Goal: Task Accomplishment & Management: Use online tool/utility

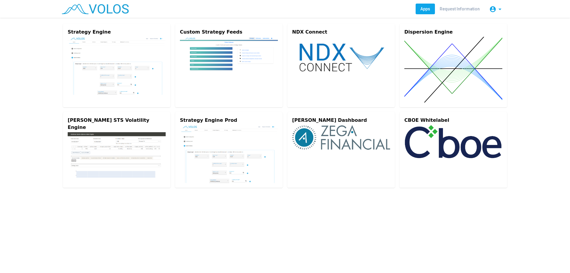
click at [109, 47] on img at bounding box center [117, 66] width 98 height 58
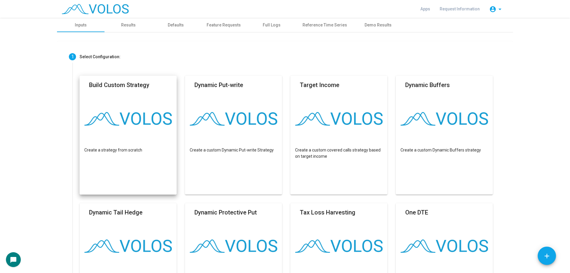
click at [130, 91] on div "Build Custom Strategy" at bounding box center [119, 86] width 60 height 12
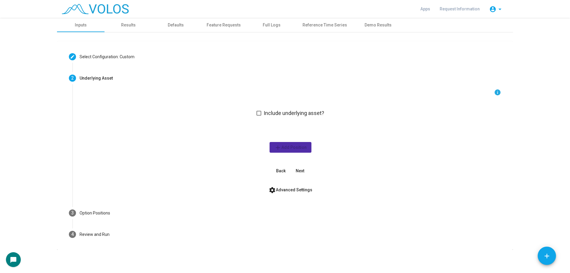
click at [287, 111] on span "Include underlying asset?" at bounding box center [294, 112] width 61 height 7
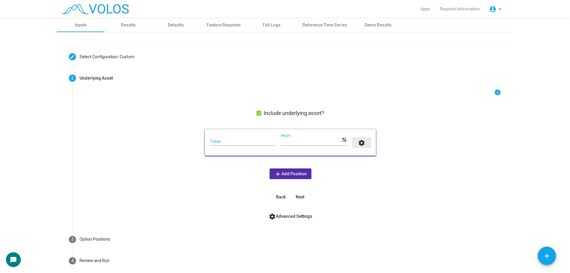
click at [355, 143] on button "settings" at bounding box center [361, 142] width 19 height 11
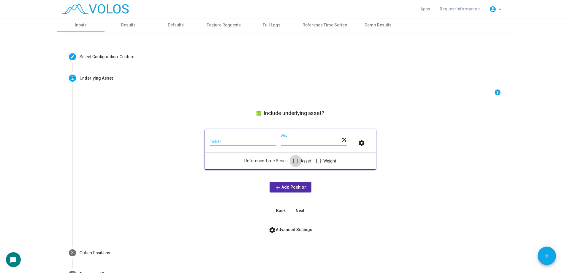
click at [304, 161] on span "Asset" at bounding box center [305, 160] width 11 height 7
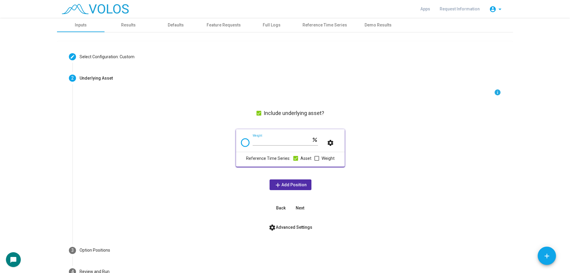
click at [236, 141] on mat-card "*** Weight percent settings Reference Time Series: Asset Weight" at bounding box center [290, 147] width 109 height 37
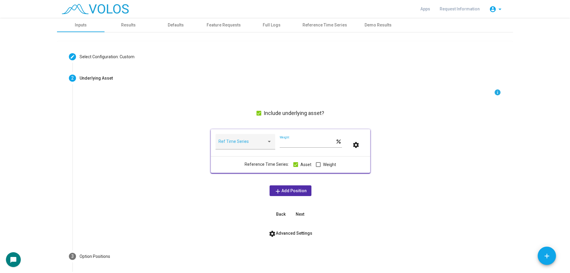
click at [236, 141] on span at bounding box center [242, 143] width 48 height 5
type input "****"
click at [244, 168] on span "XNDX" at bounding box center [245, 168] width 59 height 12
click at [234, 176] on div "info Include underlying asset? XNDX Ref Time Series *** Weight percent settings…" at bounding box center [290, 154] width 421 height 131
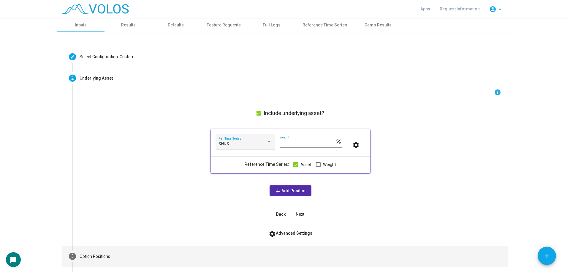
click at [154, 254] on mat-step-header "3 Option Positions" at bounding box center [285, 255] width 446 height 21
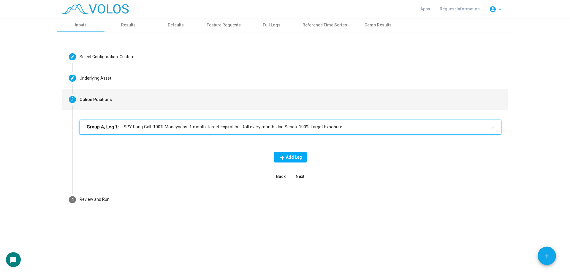
click at [147, 128] on mat-panel-title "Group A, Leg 1: SPY Long Call. 100% Moneyness. 1 month Target Expiration. Roll …" at bounding box center [287, 126] width 400 height 7
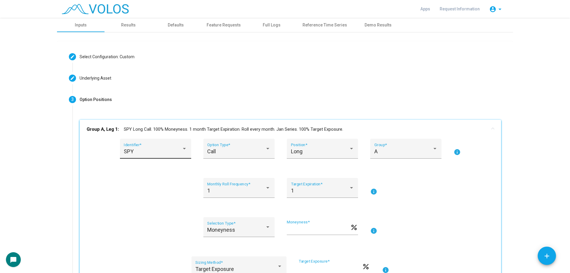
click at [162, 156] on div "SPY Identifier *" at bounding box center [155, 151] width 63 height 16
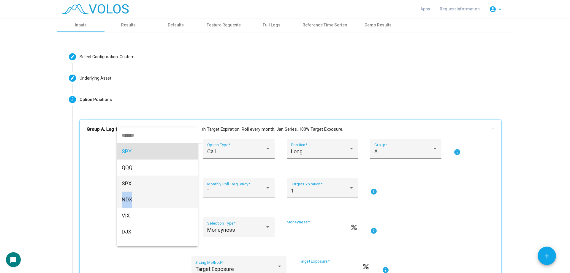
drag, startPoint x: 141, startPoint y: 187, endPoint x: 141, endPoint y: 201, distance: 14.2
click at [141, 201] on div "SPY QQQ SPX NDX VIX DJX RUT DIA IWM EFA EEM TLT HYG GLD MXEA MXEF MXUSA MXACW M…" at bounding box center [157, 186] width 81 height 119
click at [141, 201] on span "NDX" at bounding box center [157, 199] width 71 height 16
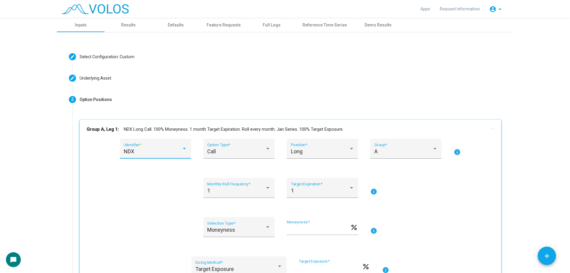
scroll to position [4, 0]
click at [161, 184] on div "1 Monthly Roll Frequency * 1 Target Expiration * info" at bounding box center [290, 191] width 407 height 27
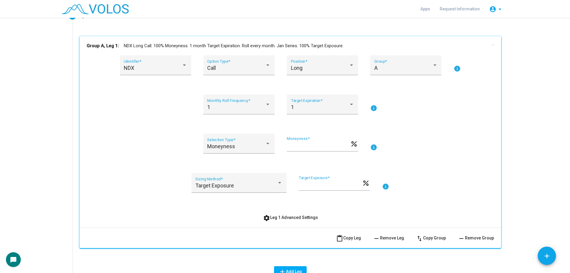
scroll to position [89, 0]
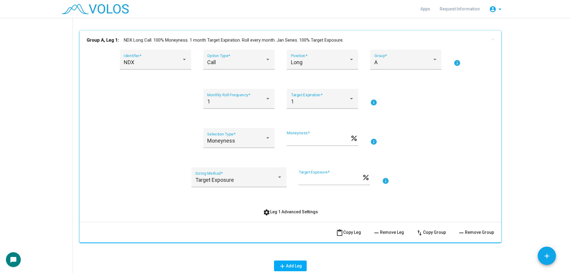
click at [340, 48] on mat-expansion-panel-header "Group A, Leg 1: NDX Long Call. 100% Moneyness. 1 month Target Expiration. Roll …" at bounding box center [290, 40] width 421 height 19
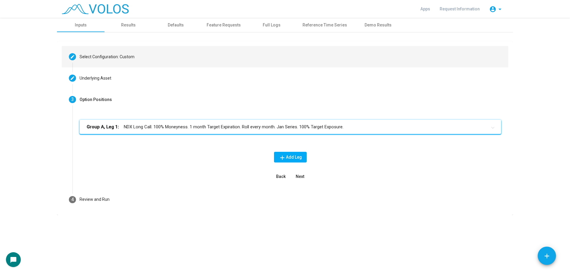
click at [331, 57] on mat-step-header "Editable create Select Configuration: Custom" at bounding box center [285, 56] width 446 height 21
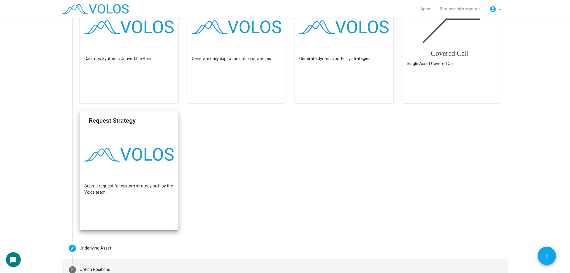
scroll to position [404, 0]
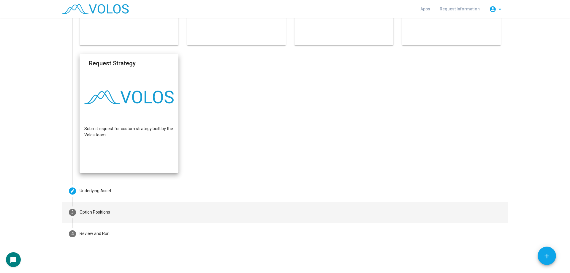
click at [124, 216] on mat-step-header "3 Option Positions" at bounding box center [285, 211] width 446 height 21
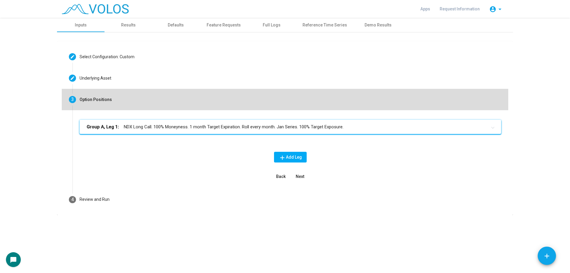
scroll to position [0, 0]
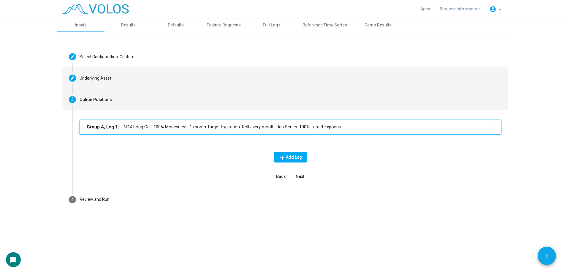
click at [165, 88] on mat-step-header "Editable create Underlying Asset" at bounding box center [285, 77] width 446 height 21
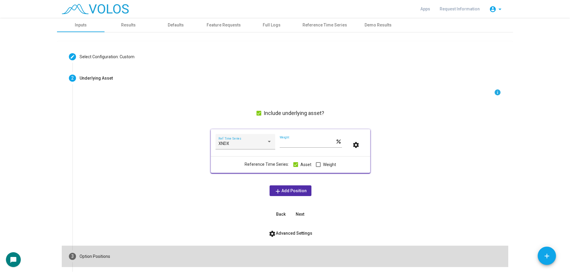
click at [138, 248] on mat-step-header "3 Option Positions" at bounding box center [285, 255] width 446 height 21
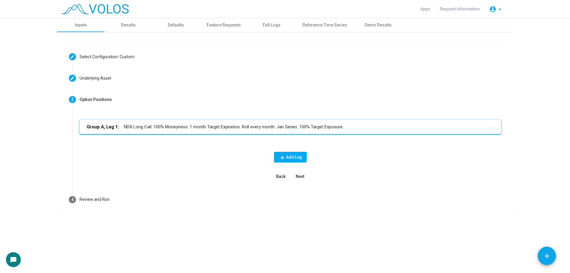
click at [229, 126] on mat-panel-title "Group A, Leg 1: NDX Long Call. 100% Moneyness. 1 month Target Expiration. Roll …" at bounding box center [287, 126] width 400 height 7
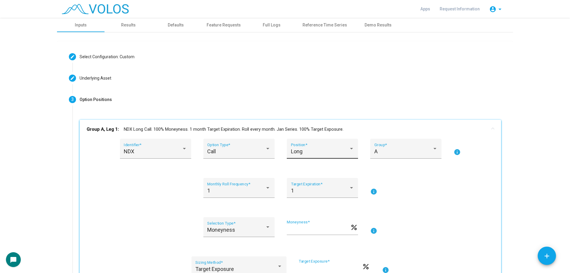
click at [308, 145] on div "Long Position *" at bounding box center [322, 151] width 63 height 16
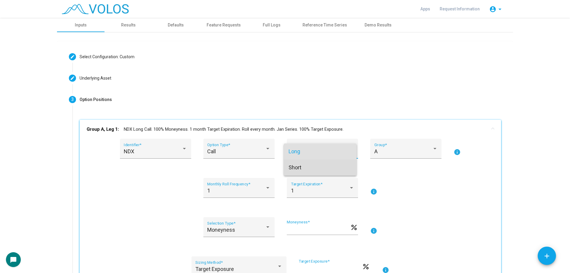
click at [309, 169] on span "Short" at bounding box center [319, 167] width 63 height 16
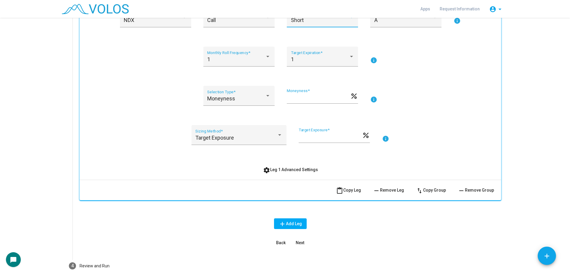
scroll to position [148, 0]
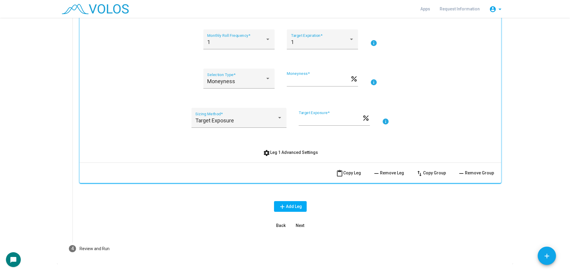
click at [284, 158] on div "NDX Identifier * Call Option Type * Short Position * A Group * info 1 Monthly R…" at bounding box center [290, 76] width 421 height 172
click at [277, 157] on button "settings Leg 1 Advanced Settings" at bounding box center [290, 152] width 64 height 11
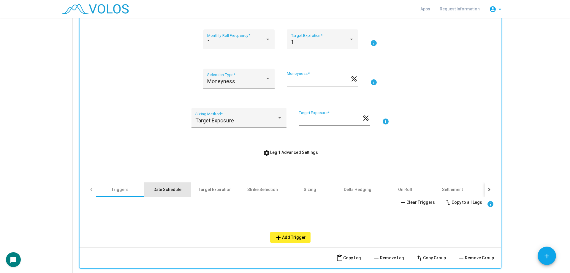
click at [158, 189] on div "Date Schedule" at bounding box center [167, 189] width 28 height 6
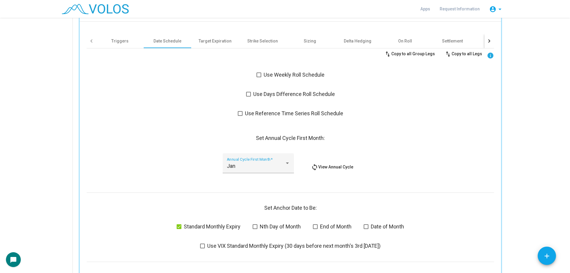
click at [286, 92] on span "Use Days Difference Roll Schedule" at bounding box center [294, 94] width 82 height 7
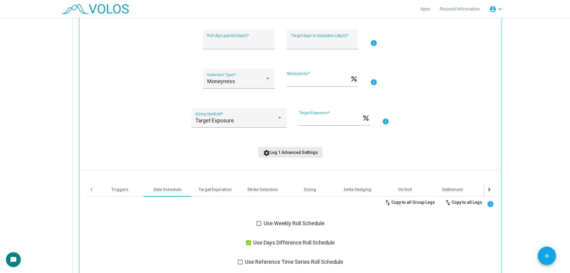
click at [263, 154] on mat-icon "settings" at bounding box center [266, 152] width 7 height 7
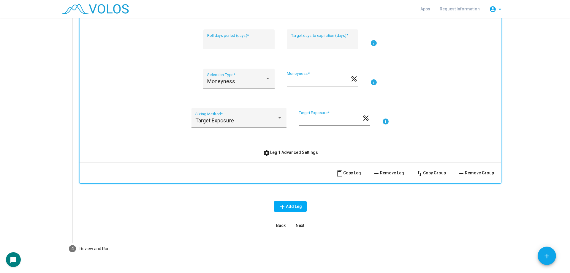
scroll to position [163, 0]
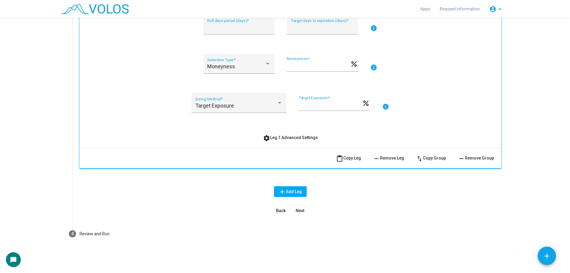
drag, startPoint x: 354, startPoint y: 157, endPoint x: 346, endPoint y: 157, distance: 8.6
click at [354, 157] on span "content_paste Copy Leg" at bounding box center [348, 157] width 25 height 5
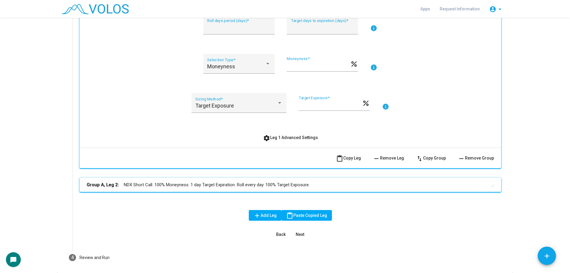
click at [200, 182] on mat-panel-title "Group A, Leg 2: NDX Short Call. 100% Moneyness. 1 day Target Expiration. Roll e…" at bounding box center [287, 184] width 400 height 7
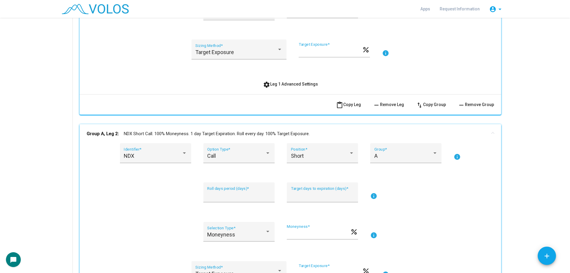
scroll to position [341, 0]
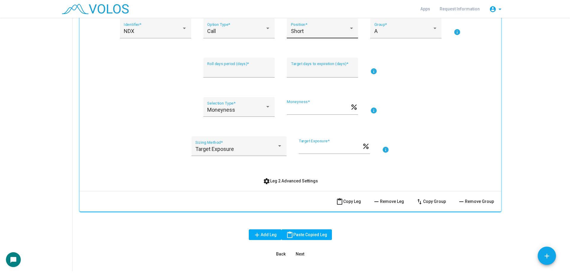
click at [307, 34] on div "Short" at bounding box center [320, 31] width 58 height 6
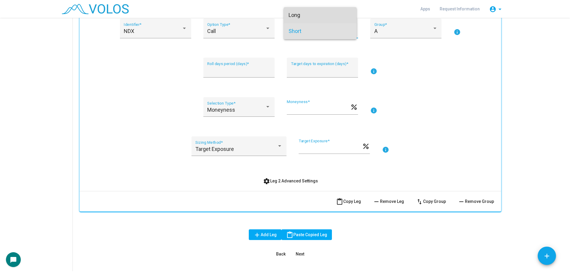
click at [308, 20] on span "Long" at bounding box center [319, 15] width 63 height 16
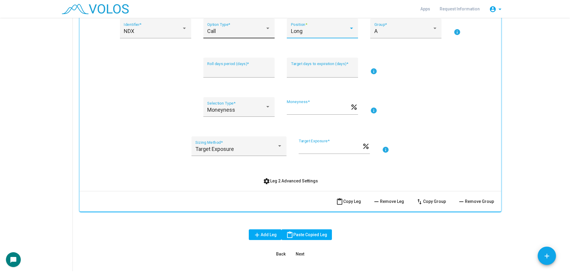
click at [249, 30] on div "Call" at bounding box center [236, 31] width 58 height 6
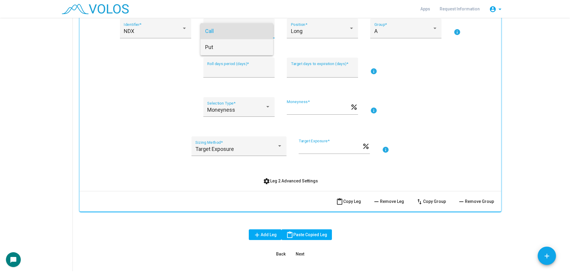
click at [234, 43] on span "Put" at bounding box center [236, 47] width 63 height 16
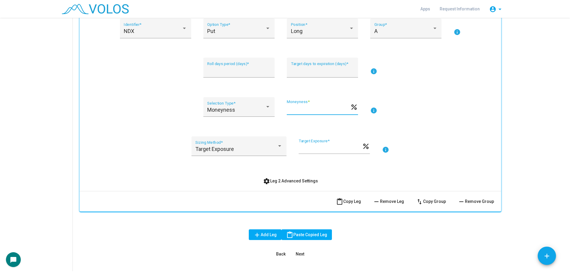
drag, startPoint x: 310, startPoint y: 111, endPoint x: 278, endPoint y: 110, distance: 32.3
click at [278, 110] on div "Moneyness Selection Type * *** Moneyness * percent info" at bounding box center [290, 110] width 407 height 27
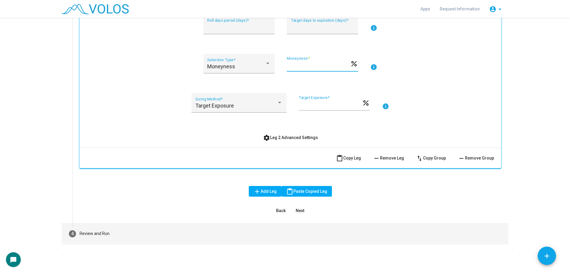
type input "****"
click at [162, 232] on mat-step-header "4 Review and Run" at bounding box center [285, 233] width 446 height 21
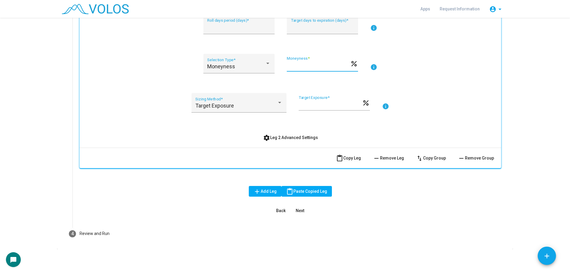
scroll to position [28, 0]
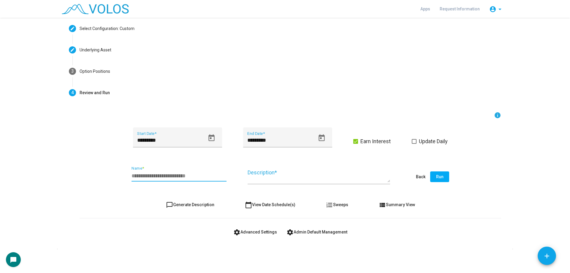
click at [149, 174] on input "Name *" at bounding box center [178, 176] width 95 height 6
type input "**********"
click at [162, 141] on input "*********" at bounding box center [171, 140] width 68 height 6
type input "*********"
click at [189, 164] on div "**********" at bounding box center [290, 177] width 421 height 28
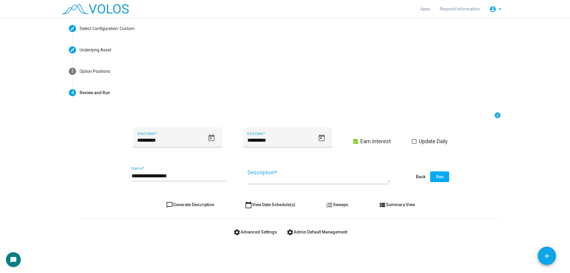
click at [201, 207] on span "chat_bubble_outline Generate Description" at bounding box center [190, 204] width 48 height 5
type textarea "**********"
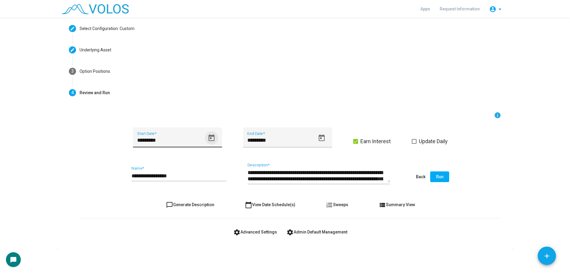
click at [212, 137] on icon "Open calendar" at bounding box center [211, 138] width 8 height 8
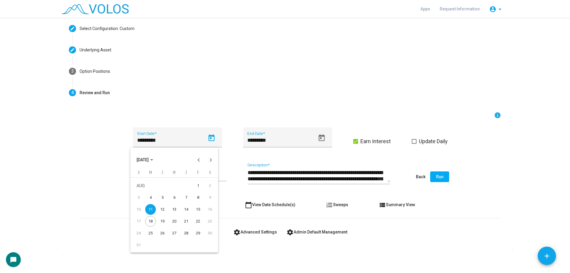
click at [152, 209] on div "11" at bounding box center [150, 209] width 11 height 11
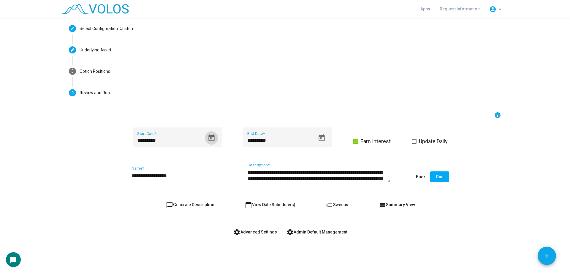
click at [162, 226] on form "**********" at bounding box center [290, 175] width 421 height 126
click at [353, 142] on span at bounding box center [355, 141] width 5 height 5
click at [237, 232] on mat-icon "settings" at bounding box center [236, 231] width 7 height 7
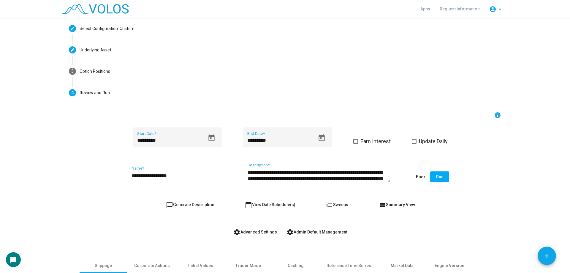
scroll to position [110, 0]
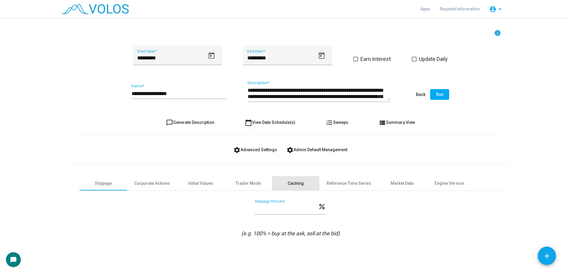
click at [293, 176] on div "Caching" at bounding box center [295, 183] width 47 height 14
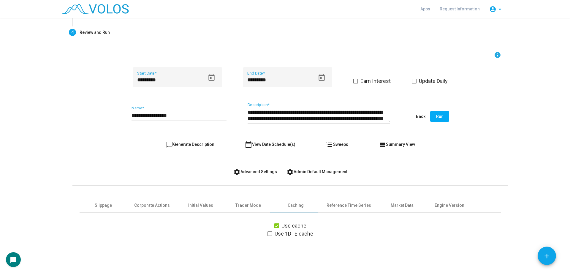
click at [291, 223] on span "Use cache" at bounding box center [293, 225] width 25 height 7
click at [336, 201] on div "Reference Time Series" at bounding box center [348, 205] width 59 height 14
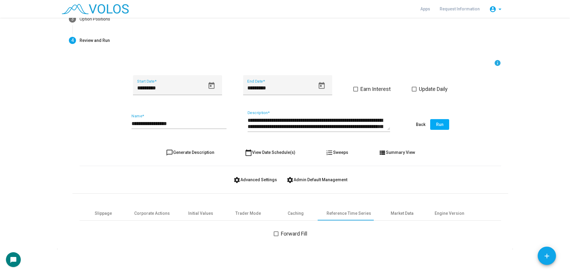
click at [180, 156] on button "chat_bubble_outline Generate Description" at bounding box center [190, 152] width 58 height 11
click at [436, 126] on span "Run" at bounding box center [439, 124] width 7 height 5
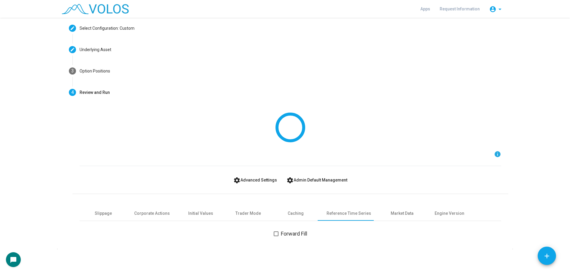
scroll to position [0, 0]
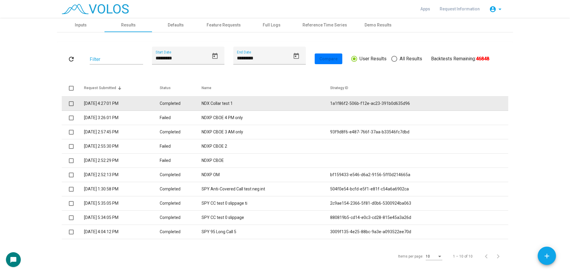
click at [252, 99] on td "NDX Collar test 1" at bounding box center [265, 103] width 128 height 14
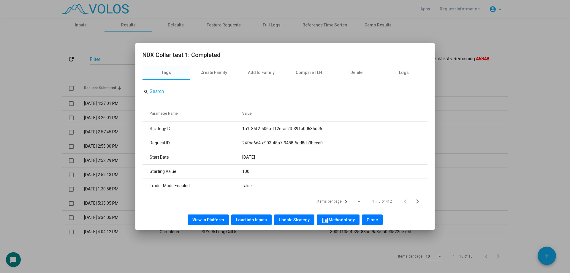
click at [219, 221] on span "View in Platform" at bounding box center [208, 219] width 32 height 5
click at [109, 48] on div at bounding box center [285, 136] width 570 height 273
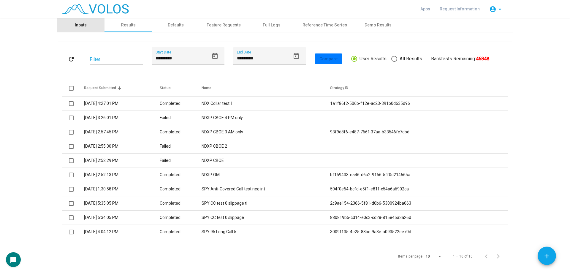
click at [80, 29] on div "Inputs" at bounding box center [80, 25] width 47 height 14
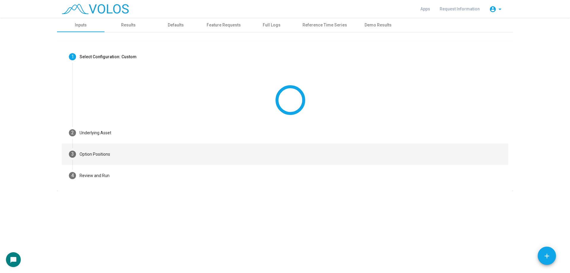
click at [104, 160] on mat-step-header "3 Option Positions" at bounding box center [285, 153] width 446 height 21
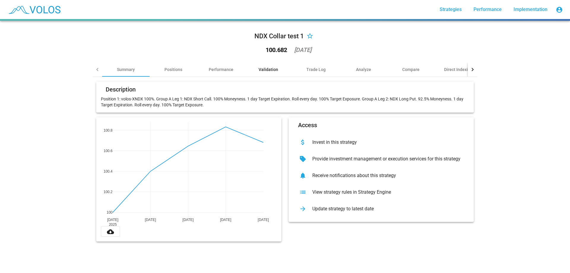
click at [267, 69] on div "Validation" at bounding box center [268, 69] width 20 height 6
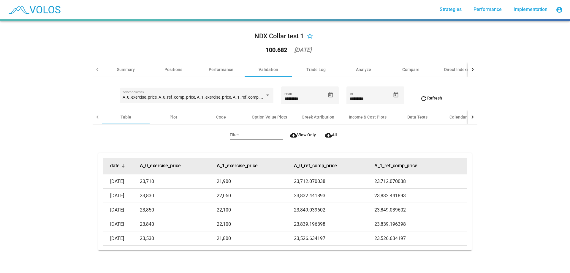
click at [111, 164] on button "date" at bounding box center [114, 166] width 9 height 6
click at [112, 164] on button "date" at bounding box center [114, 166] width 9 height 6
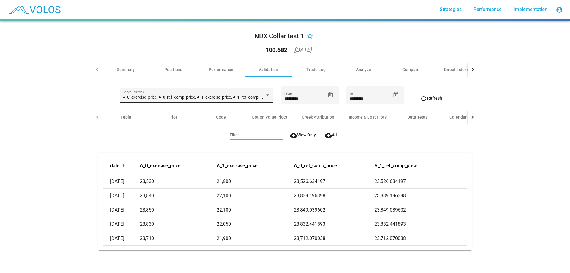
click at [182, 95] on div "A_0_exercise_price, A_0_ref_comp_price, A_1_exercise_price, A_1_ref_comp_price …" at bounding box center [196, 97] width 147 height 12
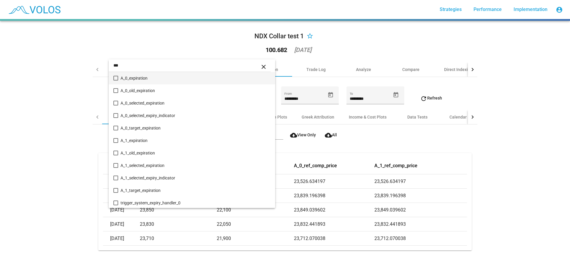
type input "***"
click at [180, 83] on span "A_0_expiration" at bounding box center [195, 78] width 150 height 12
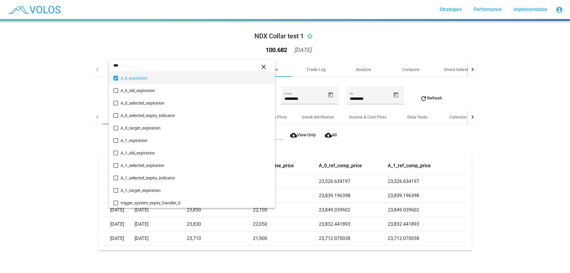
click at [55, 167] on div at bounding box center [285, 136] width 570 height 273
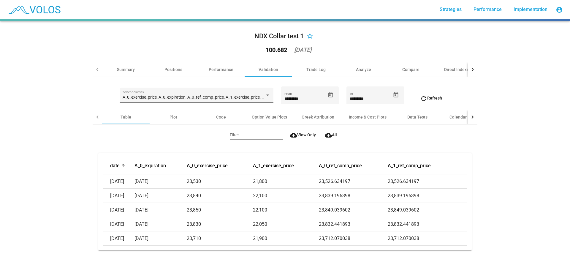
click at [173, 100] on div "A_0_exercise_price, A_0_expiration, A_0_ref_comp_price, A_1_exercise_price, A_1…" at bounding box center [196, 97] width 147 height 12
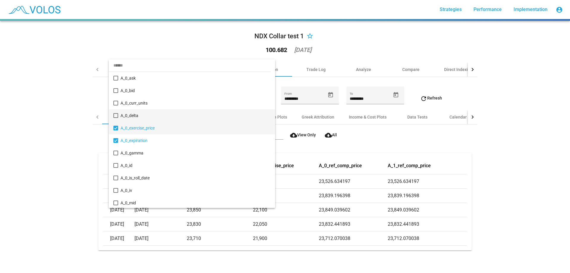
scroll to position [31, 0]
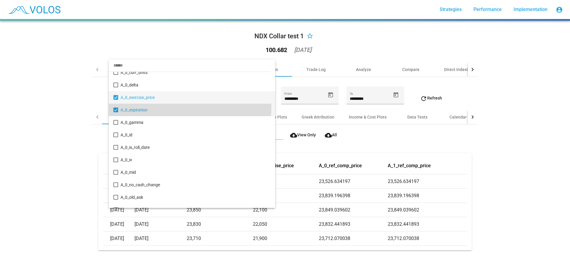
click at [144, 106] on span "A_0_expiration" at bounding box center [195, 110] width 150 height 12
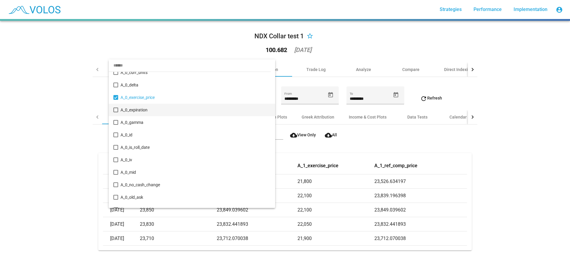
click at [72, 143] on div at bounding box center [285, 136] width 570 height 273
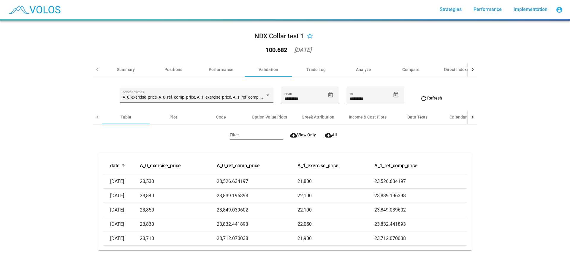
click at [195, 92] on div "A_0_exercise_price, A_0_ref_comp_price, A_1_exercise_price, A_1_ref_comp_price …" at bounding box center [196, 97] width 147 height 12
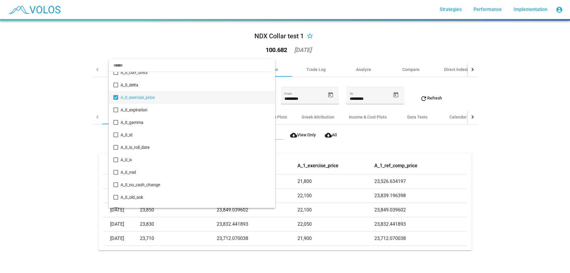
click at [154, 68] on input "dropdown search" at bounding box center [190, 65] width 162 height 12
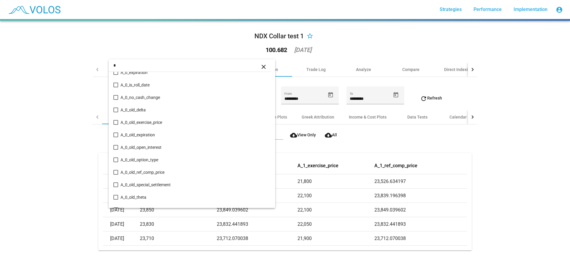
scroll to position [0, 0]
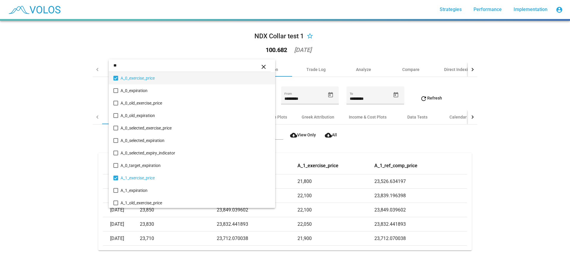
click at [161, 75] on span "A_0_exercise_price" at bounding box center [195, 78] width 150 height 12
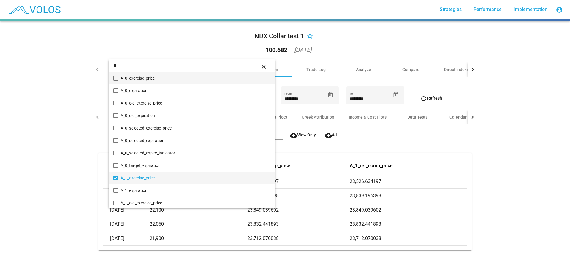
click at [148, 175] on span "A_1_exercise_price" at bounding box center [195, 178] width 150 height 12
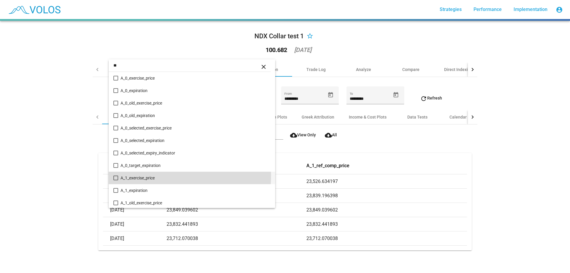
scroll to position [49, 0]
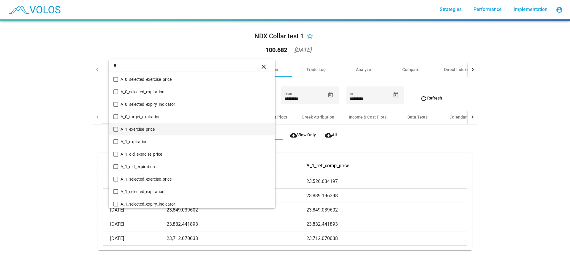
click at [145, 70] on input "**" at bounding box center [190, 65] width 162 height 12
click at [155, 78] on span "A_0_ref_comp_price" at bounding box center [195, 79] width 150 height 12
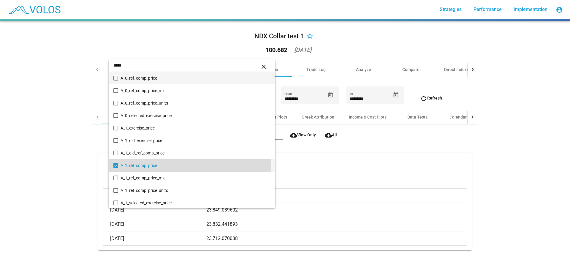
click at [164, 169] on span "A_1_ref_comp_price" at bounding box center [195, 165] width 150 height 12
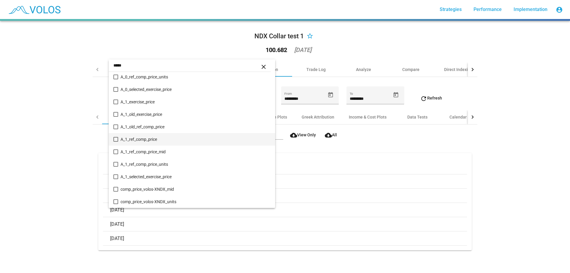
click at [144, 64] on input "*****" at bounding box center [190, 65] width 162 height 12
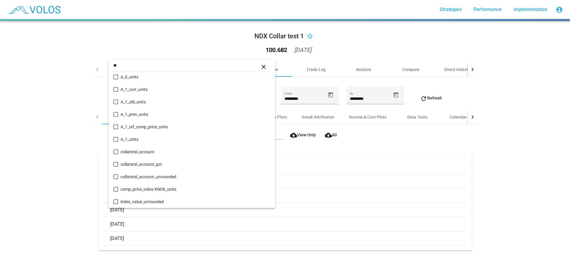
scroll to position [0, 0]
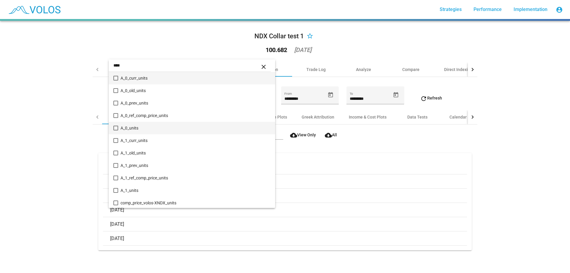
type input "****"
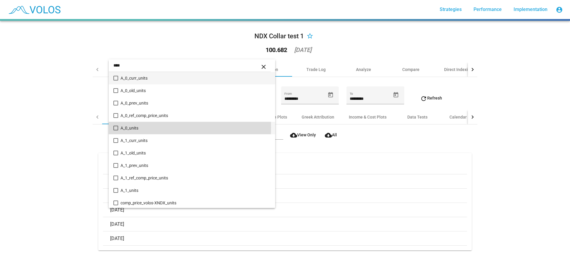
click at [151, 127] on span "A_0_units" at bounding box center [195, 128] width 150 height 12
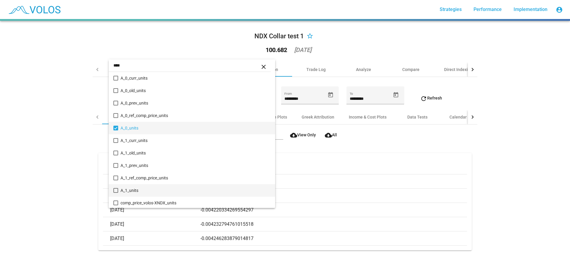
click at [147, 188] on span "A_1_units" at bounding box center [195, 190] width 150 height 12
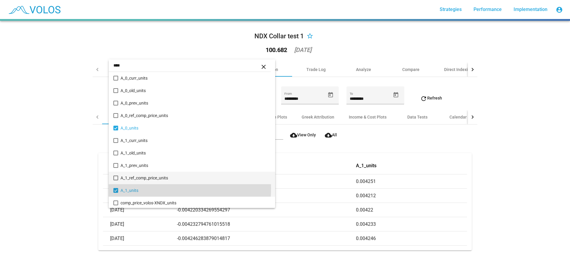
scroll to position [1, 0]
click at [49, 151] on div at bounding box center [285, 136] width 570 height 273
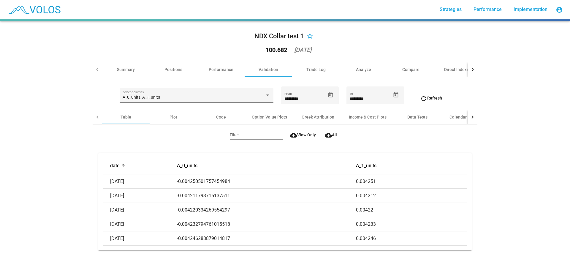
click at [146, 96] on span "A_0_units, A_1_units" at bounding box center [141, 97] width 37 height 5
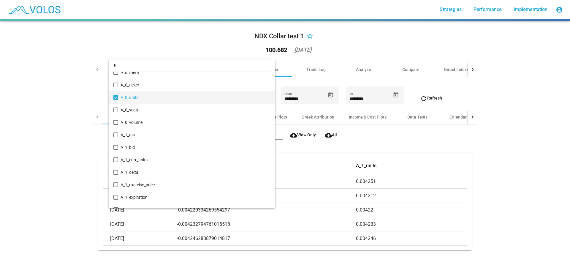
scroll to position [0, 0]
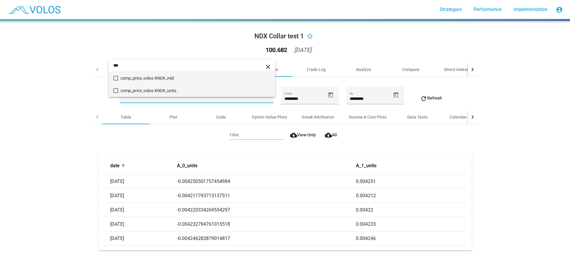
type input "***"
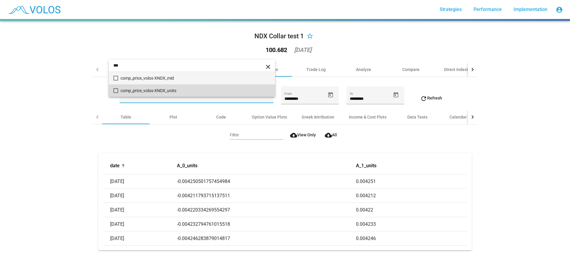
click at [151, 92] on span "comp_price_volos-XNDX_units" at bounding box center [195, 90] width 150 height 12
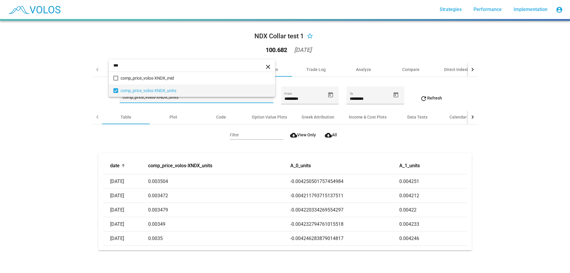
click at [55, 153] on div at bounding box center [285, 136] width 570 height 273
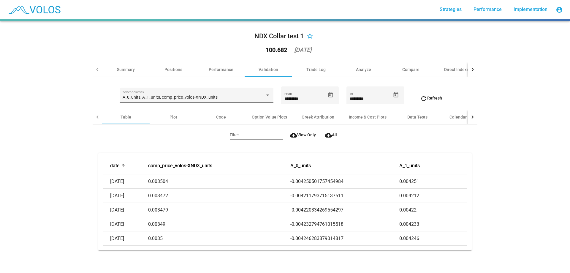
click at [182, 96] on span "A_0_units, A_1_units, comp_price_volos-XNDX_units" at bounding box center [170, 97] width 95 height 5
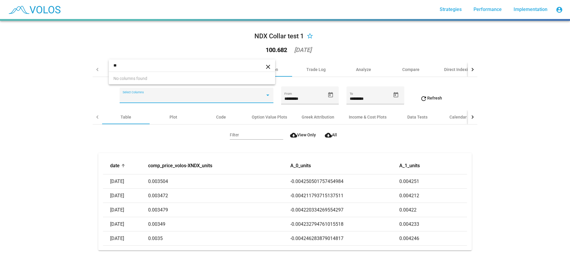
type input "*"
click at [189, 72] on span "A_0_mid" at bounding box center [195, 78] width 150 height 12
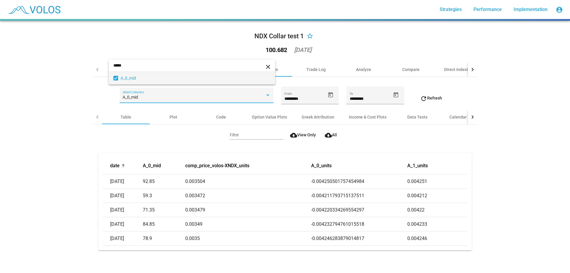
click at [154, 66] on input "*****" at bounding box center [192, 65] width 166 height 12
click at [169, 72] on span "A_0_bid" at bounding box center [195, 78] width 150 height 12
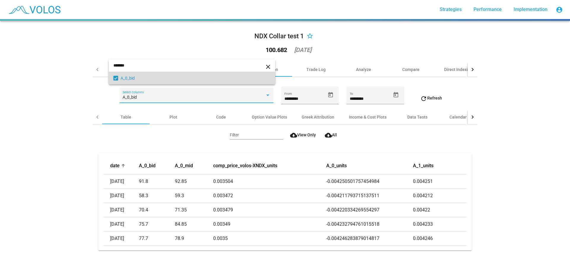
click at [164, 70] on input "*******" at bounding box center [192, 65] width 166 height 12
type input "*******"
click at [166, 72] on span "A_0_ask" at bounding box center [195, 78] width 150 height 12
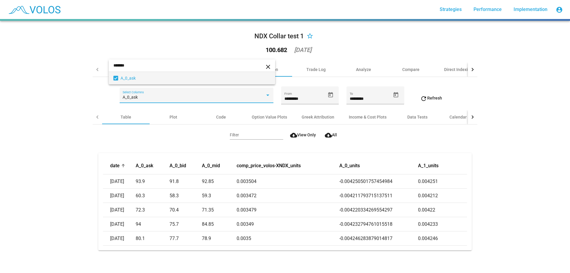
click at [82, 126] on div at bounding box center [285, 136] width 570 height 273
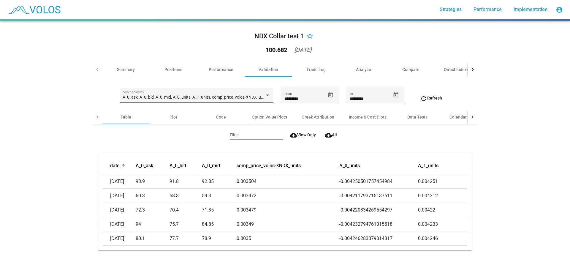
click at [175, 94] on div "A_0_ask, A_0_bid, A_0_mid, A_0_units, A_1_units, comp_price_volos-XNDX_units Se…" at bounding box center [196, 97] width 147 height 12
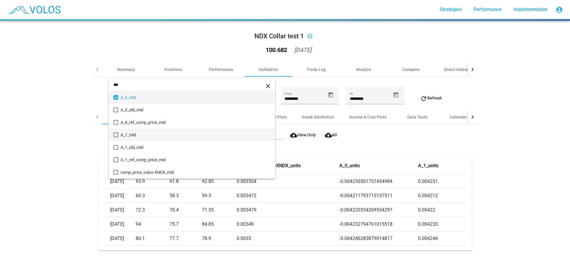
type input "***"
click at [169, 134] on span "A_1_mid" at bounding box center [195, 134] width 150 height 12
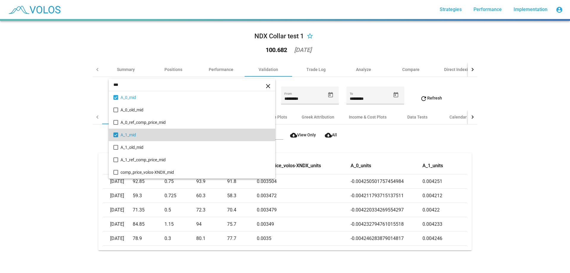
click at [116, 136] on mat-pseudo-checkbox at bounding box center [115, 134] width 5 height 5
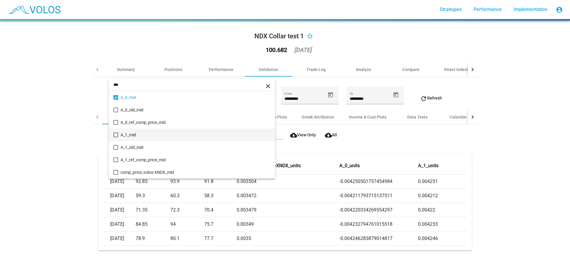
click at [116, 136] on mat-pseudo-checkbox at bounding box center [115, 134] width 5 height 5
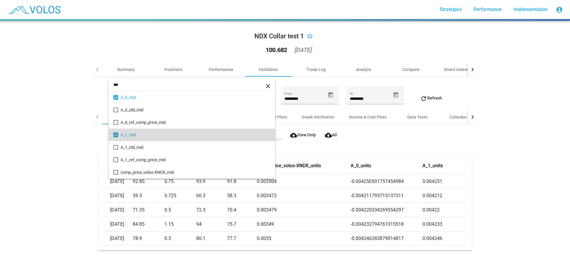
click at [83, 140] on div at bounding box center [285, 136] width 570 height 273
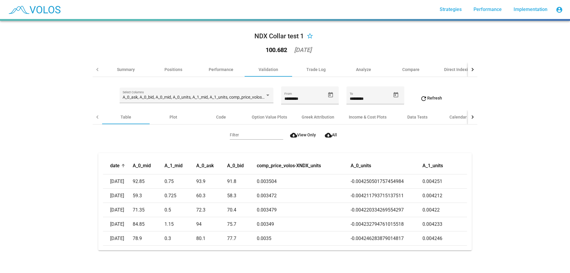
click at [475, 160] on div "Filter cloud_download View Only cloud_download All date A_0_mid A_1_mid A_0_ask…" at bounding box center [285, 191] width 385 height 134
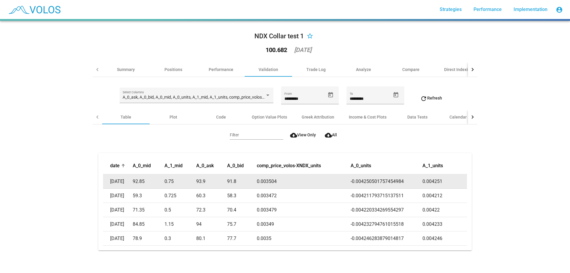
click at [462, 177] on td "0.004251" at bounding box center [444, 181] width 45 height 14
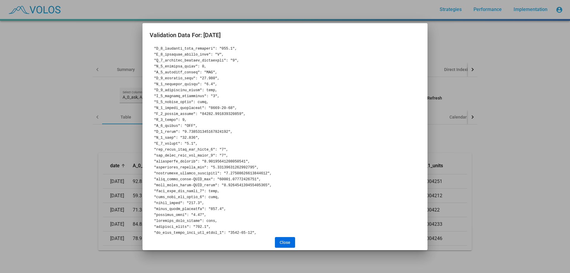
scroll to position [646, 0]
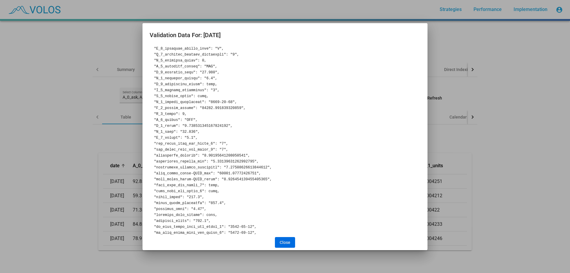
click at [131, 63] on div at bounding box center [285, 136] width 570 height 273
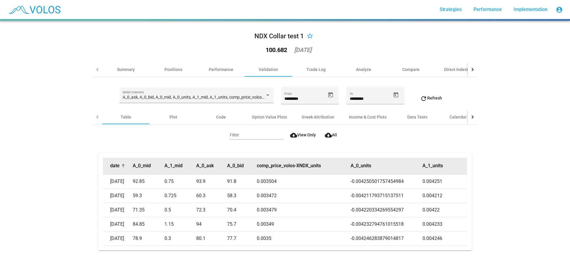
scroll to position [4, 0]
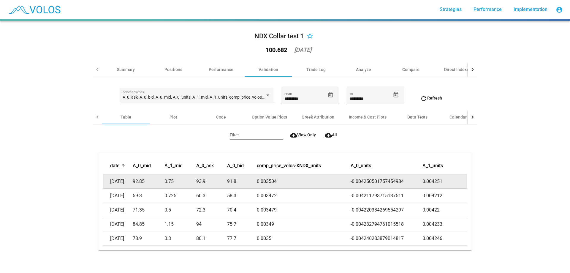
click at [290, 179] on td "0.003504" at bounding box center [304, 181] width 94 height 14
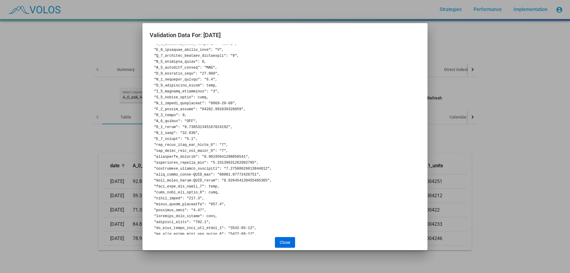
scroll to position [675, 0]
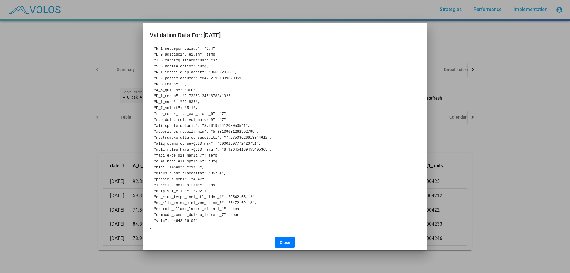
drag, startPoint x: 218, startPoint y: 150, endPoint x: 257, endPoint y: 150, distance: 39.2
copy pre "0.003504291899617101"
click at [105, 120] on div at bounding box center [285, 136] width 570 height 273
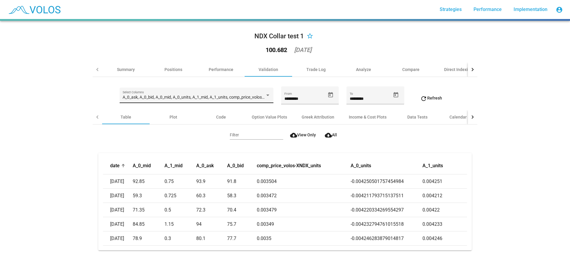
click at [171, 97] on div "A_0_ask, A_0_bid, A_0_mid, A_0_units, A_1_mid, A_1_units, comp_price_volos-XNDX…" at bounding box center [196, 97] width 147 height 12
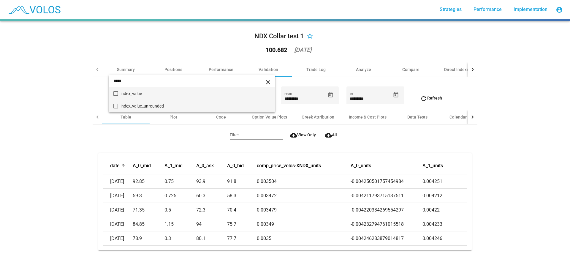
type input "*****"
click at [182, 105] on span "index_value_unrounded" at bounding box center [195, 106] width 150 height 12
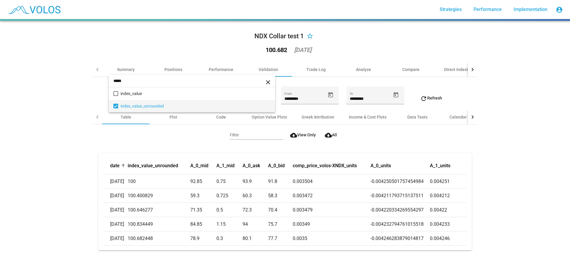
click at [50, 144] on div at bounding box center [285, 136] width 570 height 273
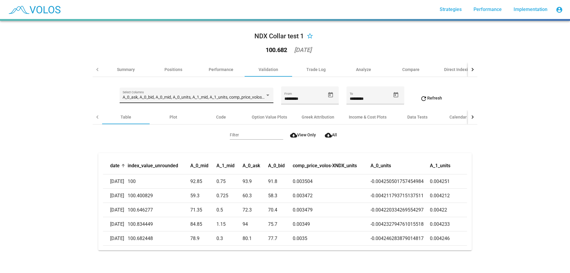
click at [160, 91] on div "A_0_ask, A_0_bid, A_0_mid, A_0_units, A_1_mid, A_1_units, comp_price_volos-XNDX…" at bounding box center [196, 97] width 147 height 12
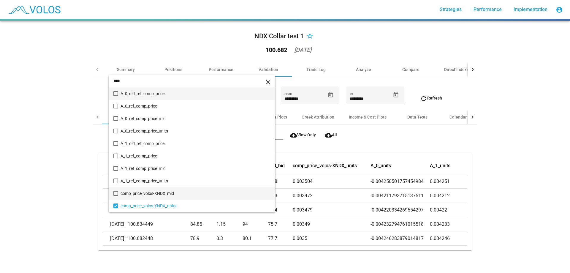
type input "****"
click at [185, 194] on span "comp_price_volos-XNDX_mid" at bounding box center [195, 193] width 150 height 12
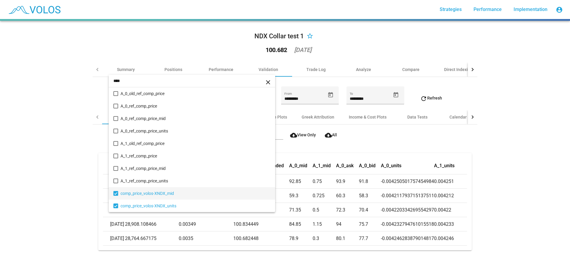
click at [244, 257] on div at bounding box center [285, 136] width 570 height 273
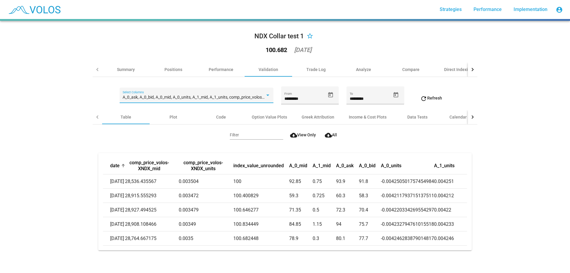
click at [200, 95] on span "A_0_ask, A_0_bid, A_0_mid, A_0_units, A_1_mid, A_1_units, comp_price_volos-XNDX…" at bounding box center [254, 97] width 263 height 5
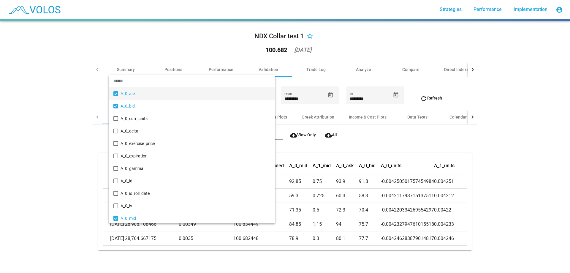
click at [173, 96] on span "A_0_ask" at bounding box center [195, 93] width 150 height 12
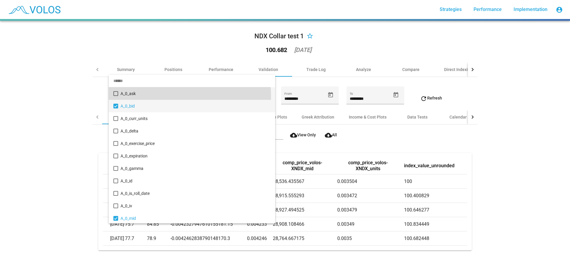
click at [171, 103] on span "A_0_bid" at bounding box center [195, 106] width 150 height 12
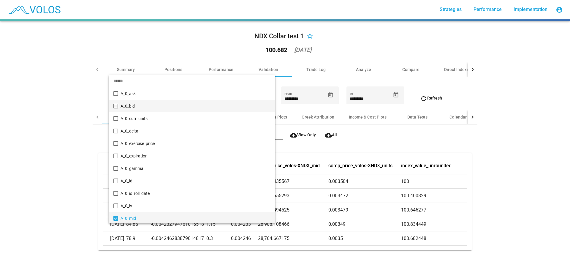
click at [159, 215] on span "A_0_mid" at bounding box center [195, 218] width 150 height 12
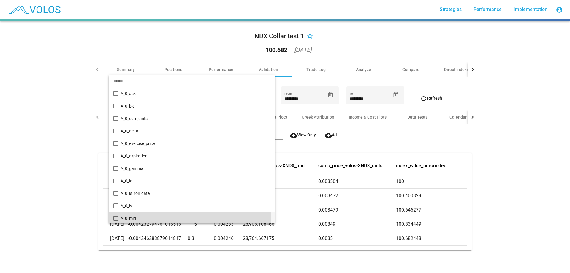
scroll to position [74, 0]
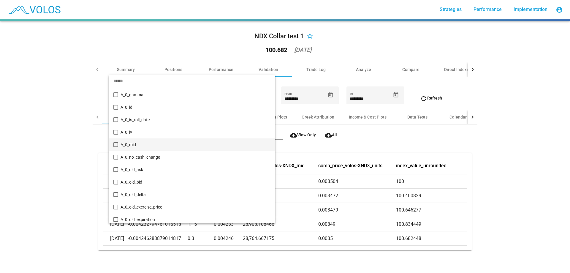
click at [161, 86] on input "dropdown search" at bounding box center [190, 80] width 162 height 12
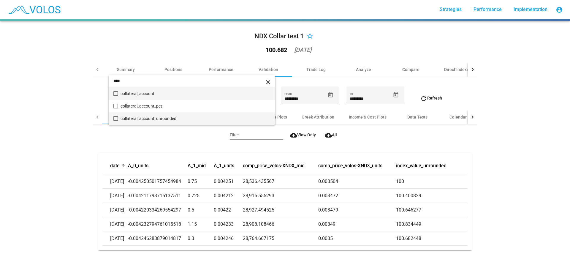
type input "****"
click at [178, 116] on span "collateral_account_unrounded" at bounding box center [195, 118] width 150 height 12
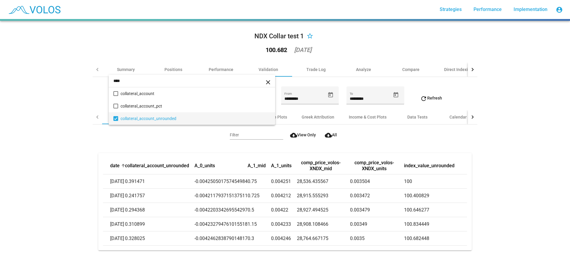
click at [88, 157] on div at bounding box center [285, 136] width 570 height 273
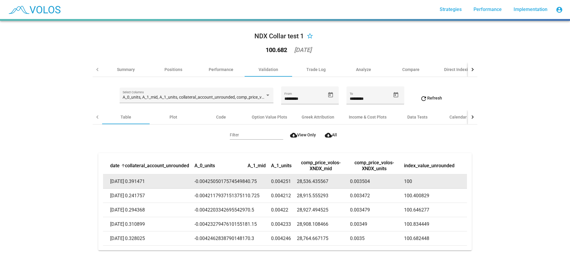
click at [211, 174] on td "-0.004250501757454984" at bounding box center [220, 181] width 53 height 14
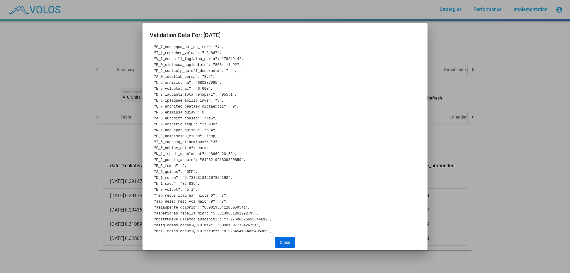
scroll to position [675, 0]
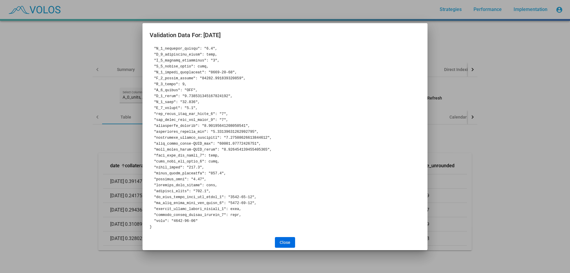
copy pre "0.003504291899617101"
